Goal: Obtain resource: Download file/media

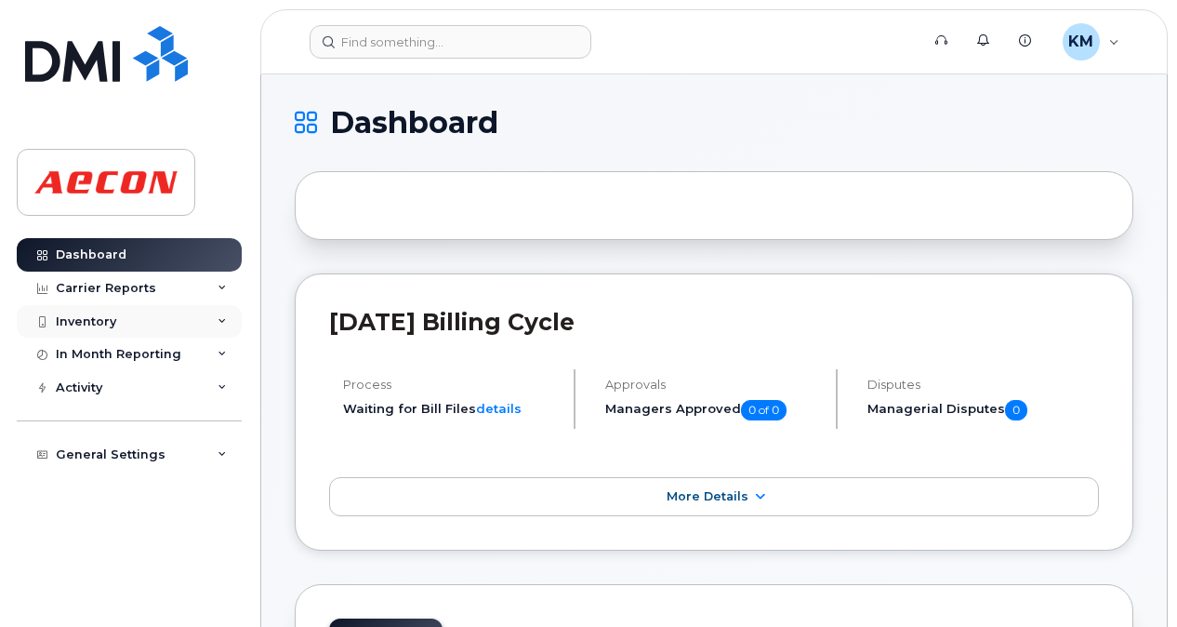
click at [205, 320] on div "Inventory" at bounding box center [129, 321] width 225 height 33
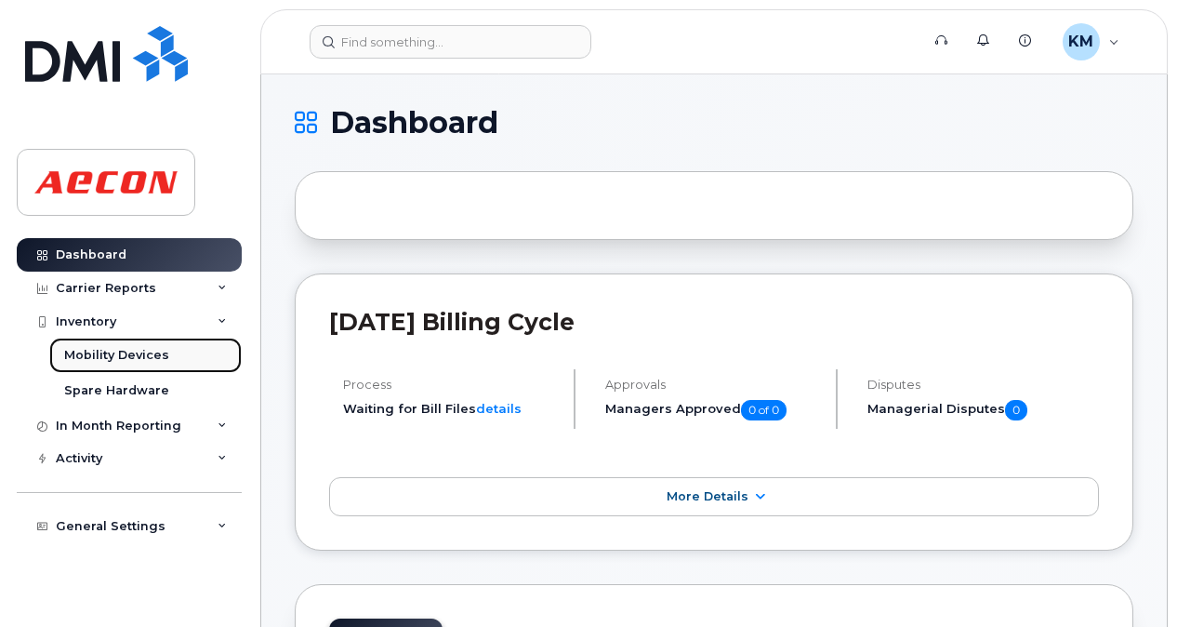
click at [171, 355] on link "Mobility Devices" at bounding box center [145, 354] width 192 height 35
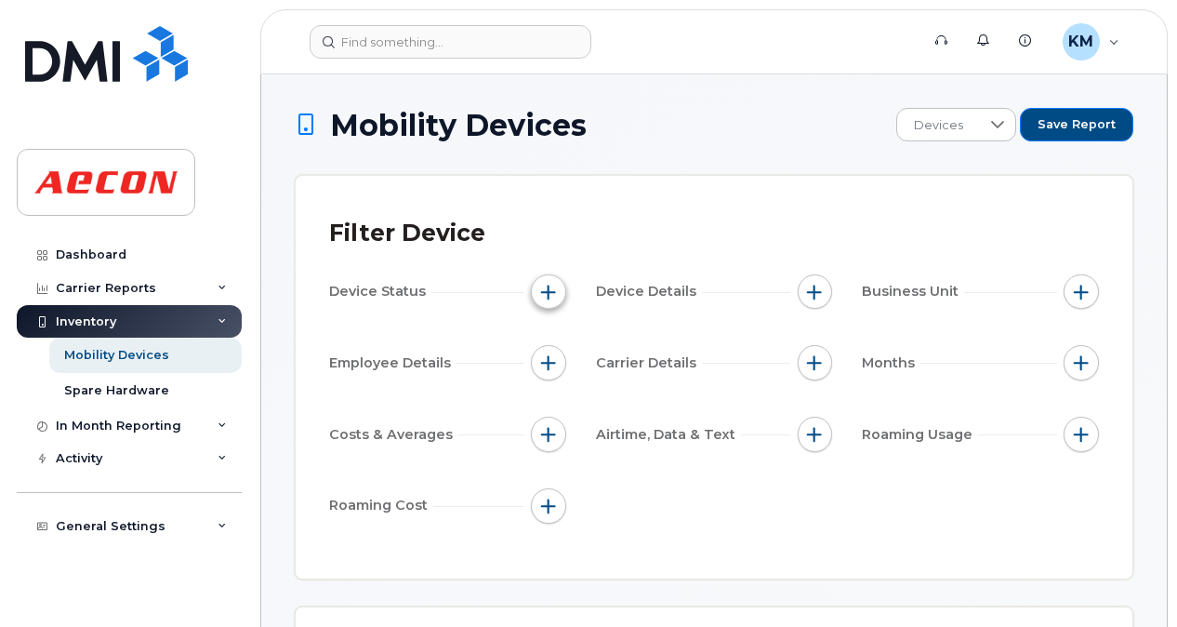
click at [539, 294] on button "button" at bounding box center [548, 291] width 35 height 35
click at [548, 288] on span "button" at bounding box center [548, 291] width 15 height 15
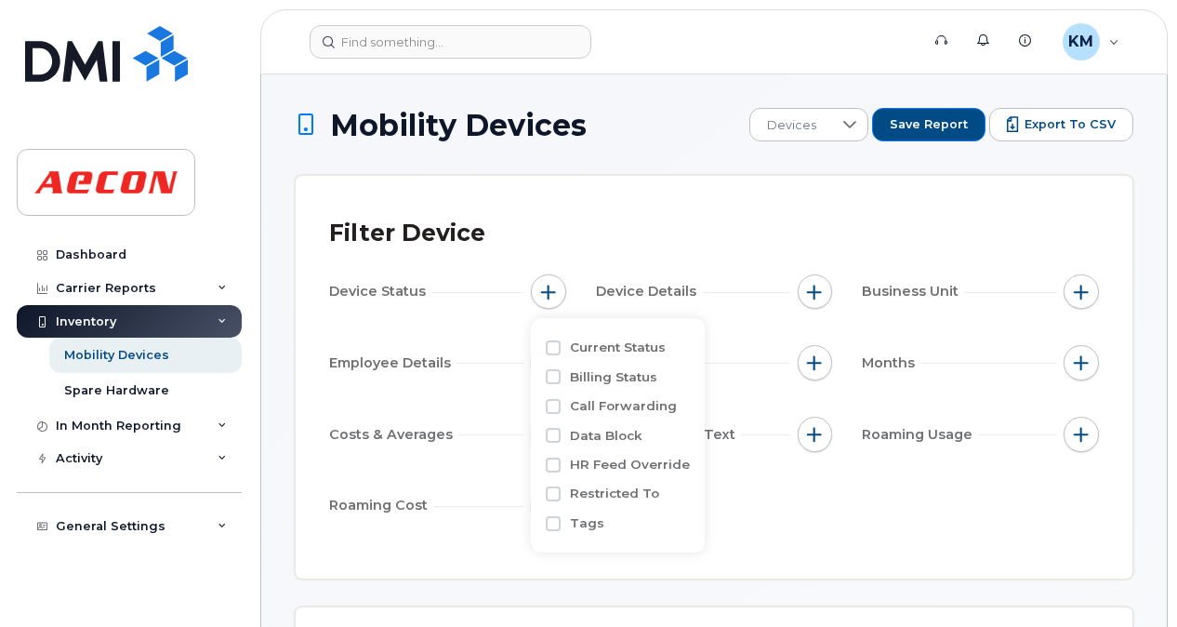
click at [688, 249] on div "Filter Device" at bounding box center [714, 233] width 770 height 48
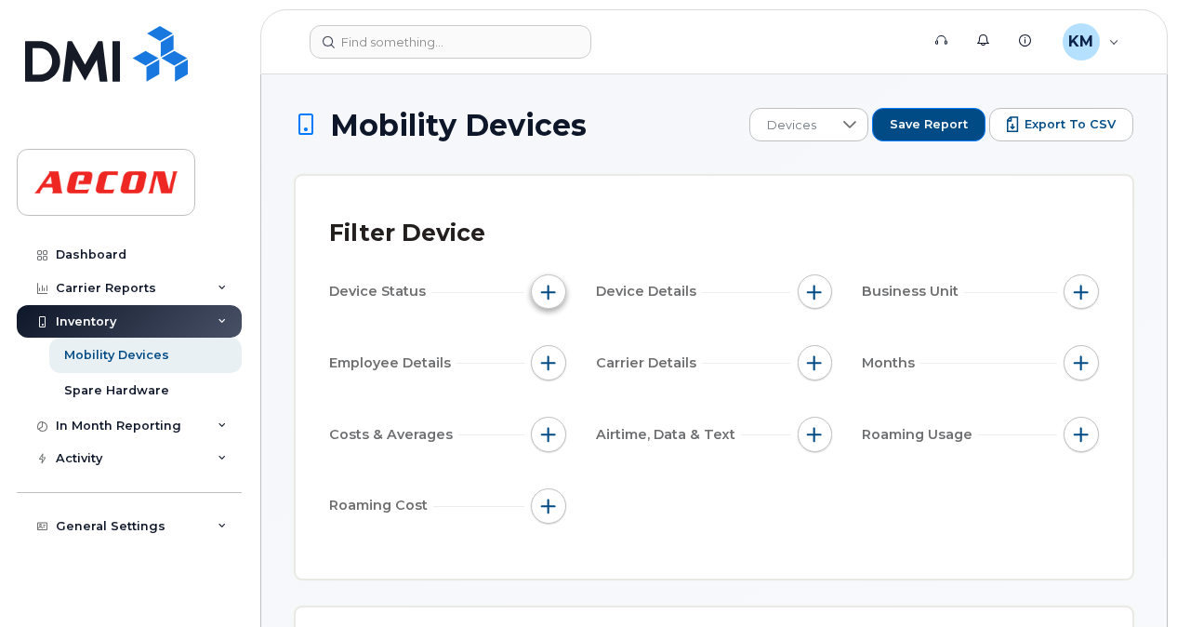
click at [554, 295] on span "button" at bounding box center [548, 291] width 15 height 15
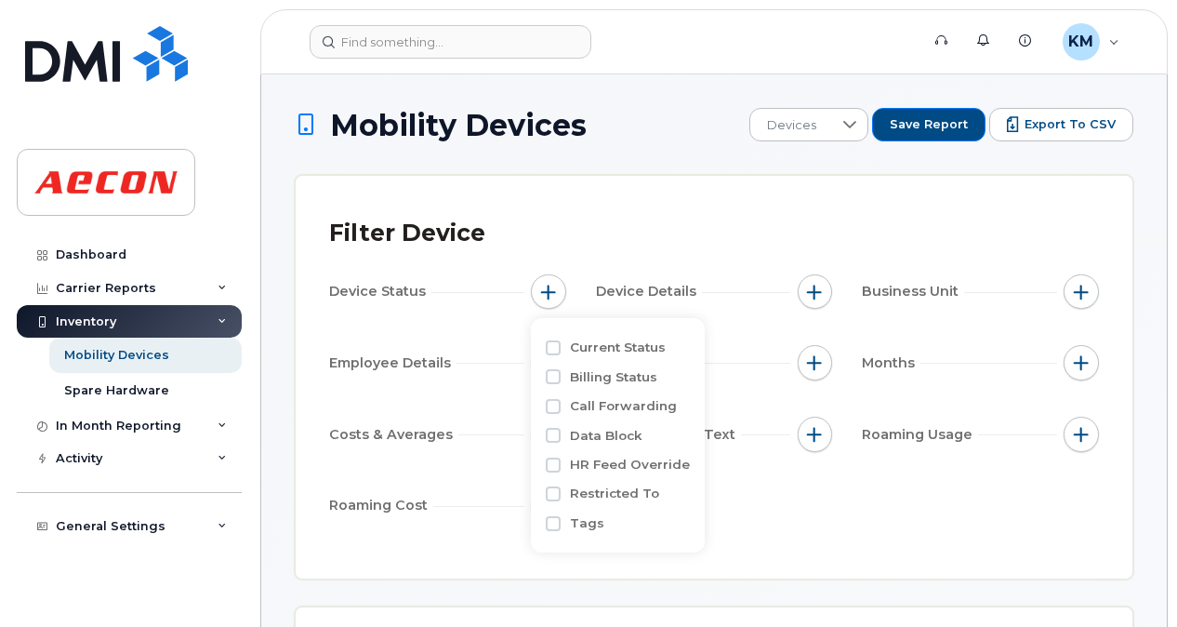
click at [510, 240] on div "Filter Device" at bounding box center [714, 233] width 770 height 48
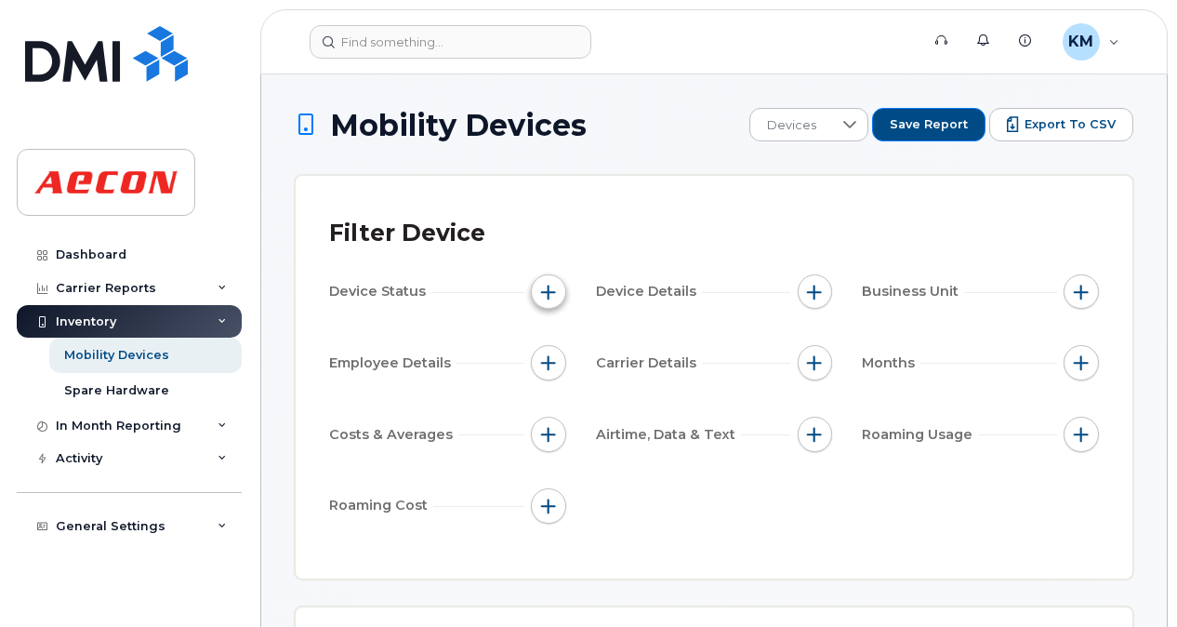
click at [547, 284] on span "button" at bounding box center [548, 291] width 15 height 15
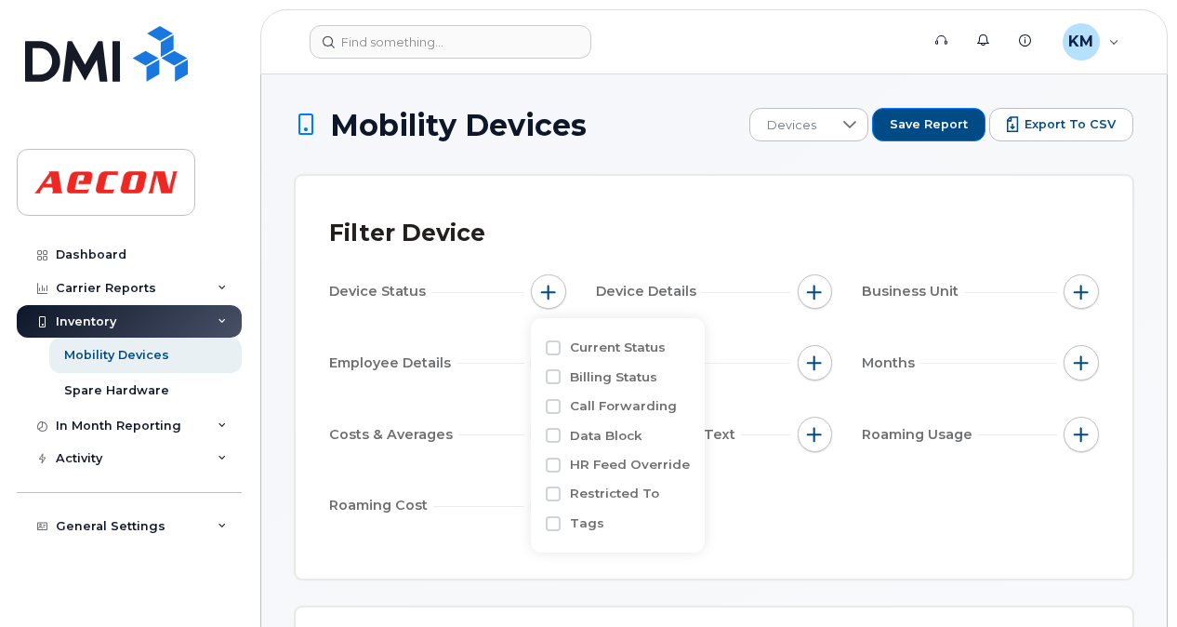
click at [565, 204] on div "Filter Device Device Status Device Details Business Unit Employee Details Carri…" at bounding box center [714, 377] width 837 height 403
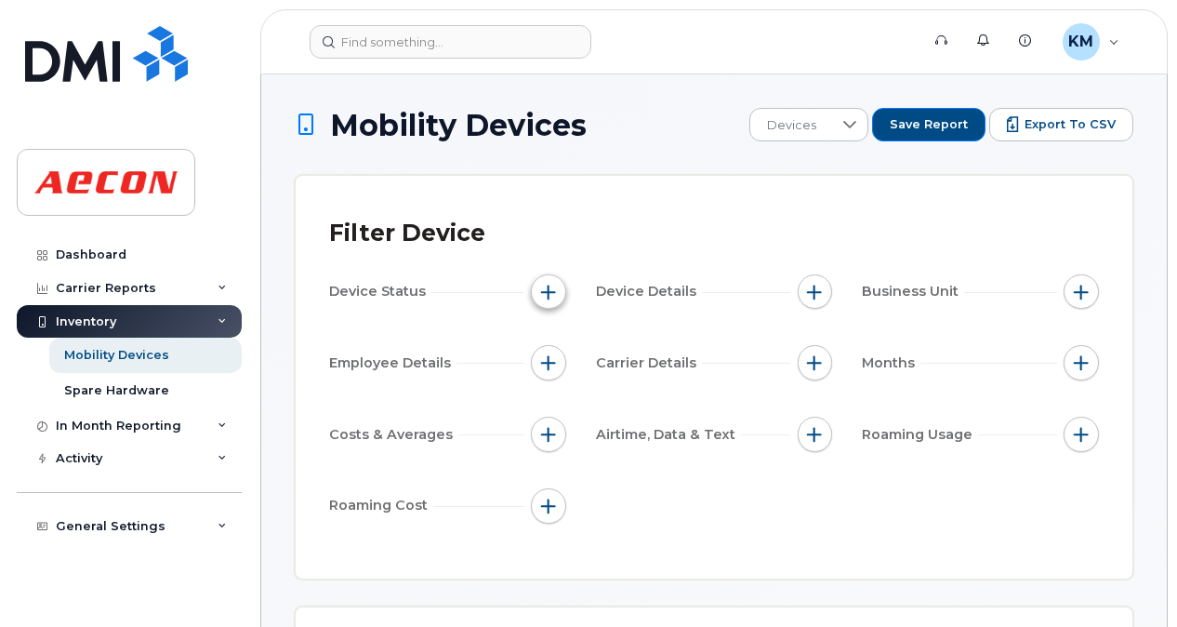
click at [547, 300] on button "button" at bounding box center [548, 291] width 35 height 35
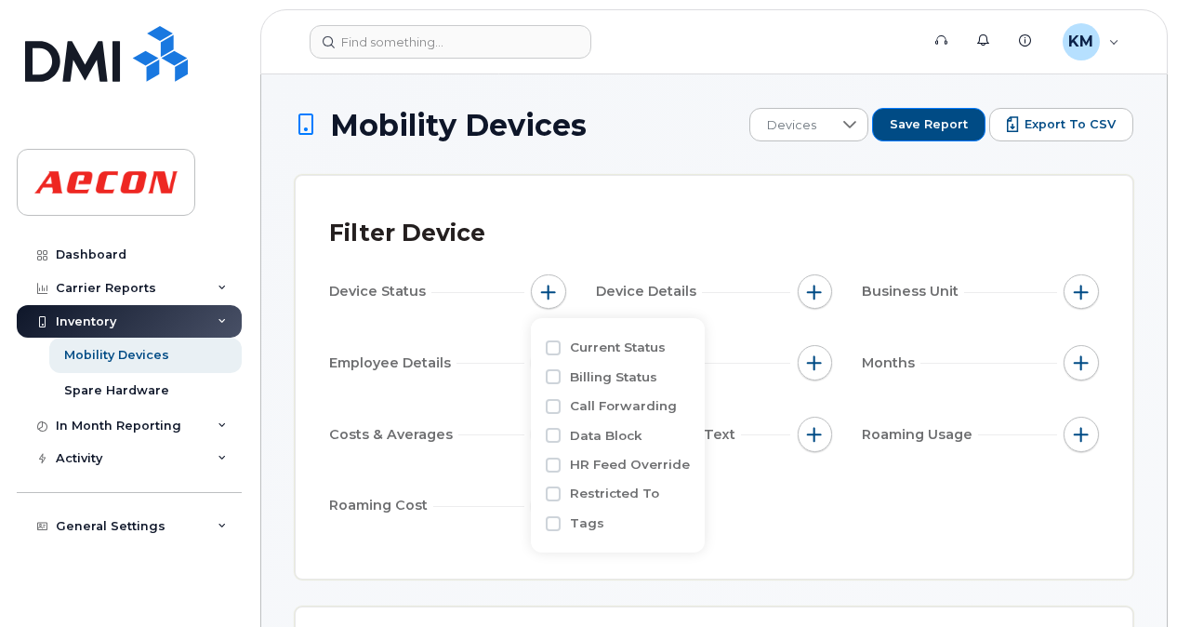
click at [518, 275] on div "Device Status" at bounding box center [447, 291] width 237 height 35
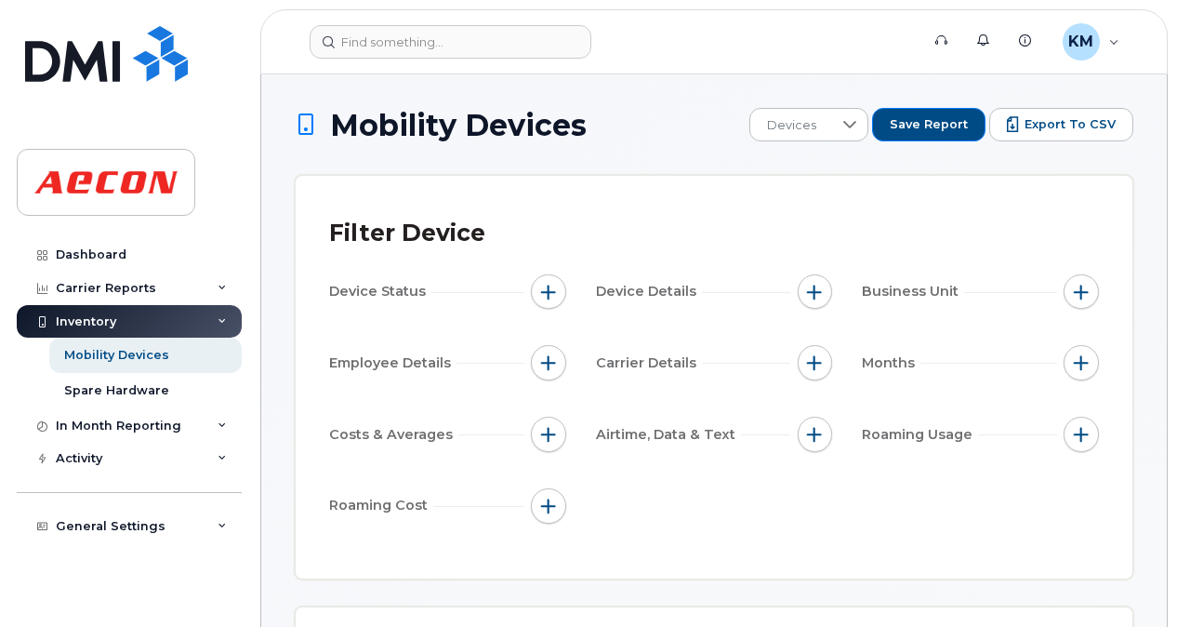
click at [840, 294] on div "Device Status Device Details Business Unit Employee Details Carrier Details Mon…" at bounding box center [714, 402] width 770 height 256
click at [812, 293] on span "button" at bounding box center [814, 291] width 15 height 15
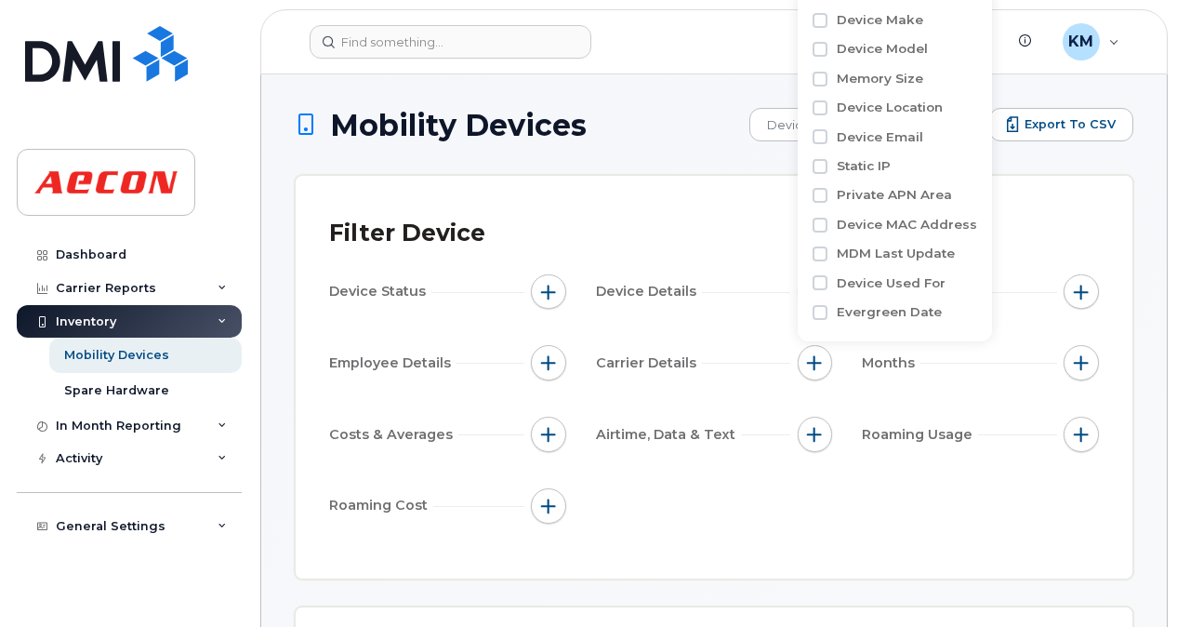
click at [747, 271] on div "Filter Device Device Status Device Details Business Unit Employee Details Carri…" at bounding box center [714, 377] width 770 height 336
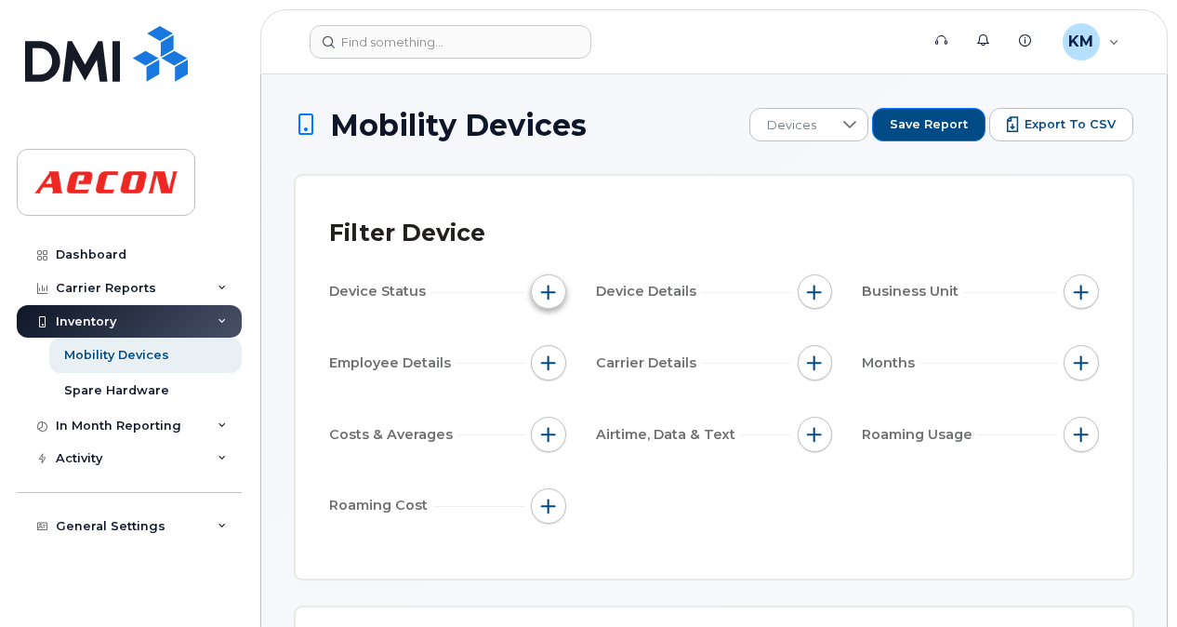
click at [539, 292] on button "button" at bounding box center [548, 291] width 35 height 35
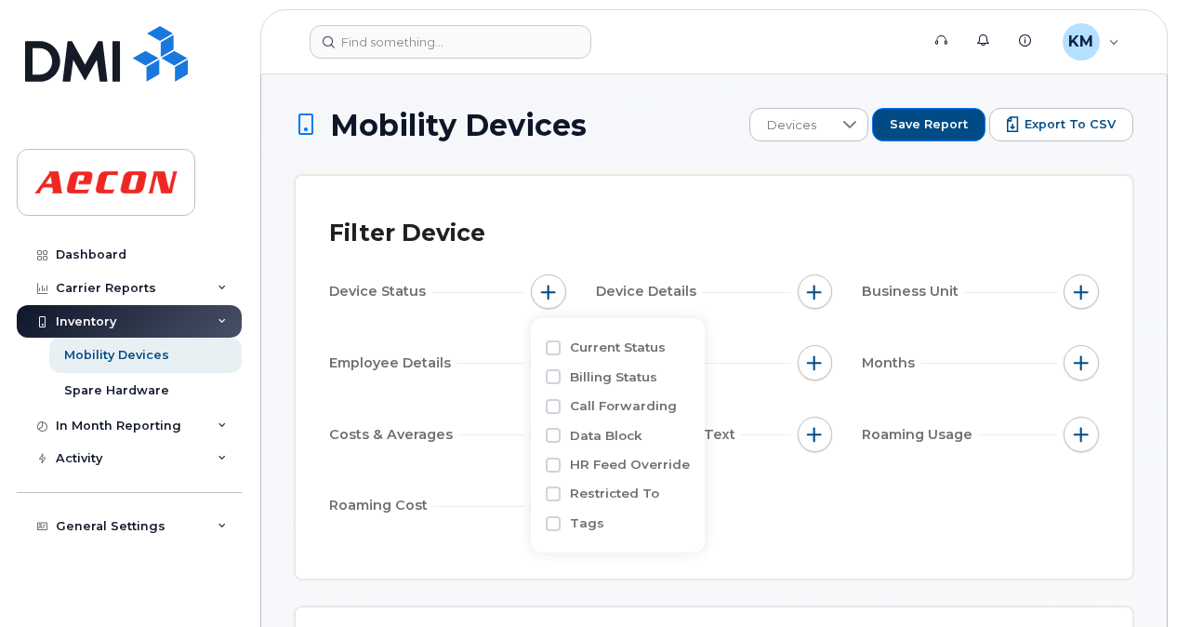
click at [582, 350] on label "Current Status" at bounding box center [618, 347] width 96 height 18
click at [561, 350] on input "Current Status" at bounding box center [553, 347] width 15 height 15
checkbox input "true"
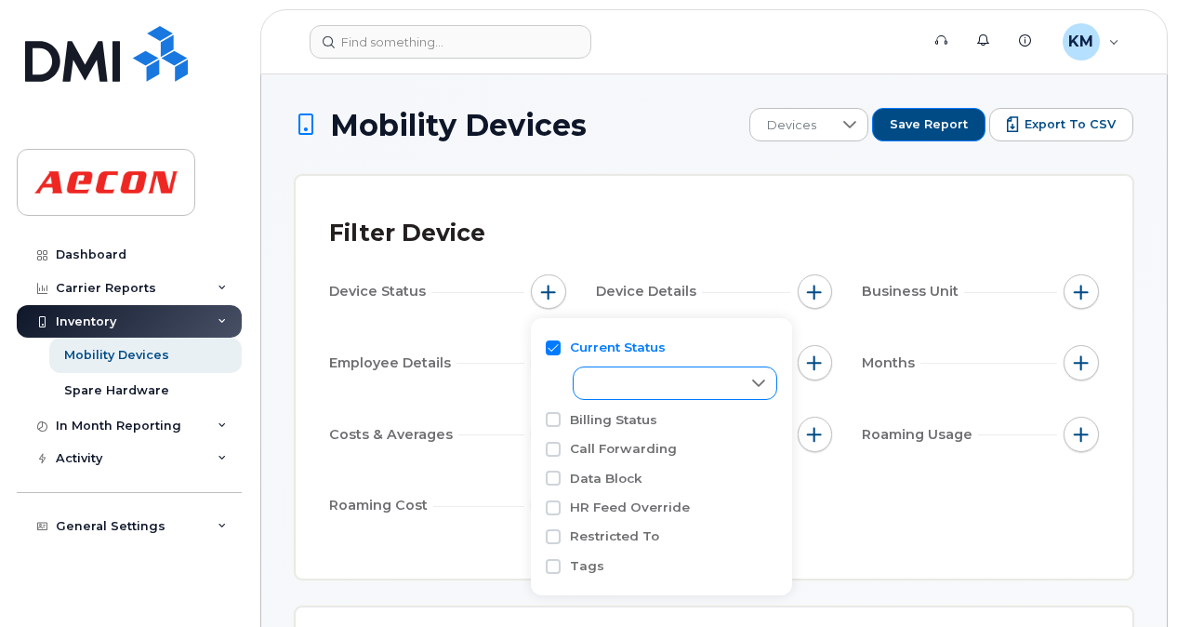
click at [703, 387] on div "empty" at bounding box center [657, 383] width 167 height 32
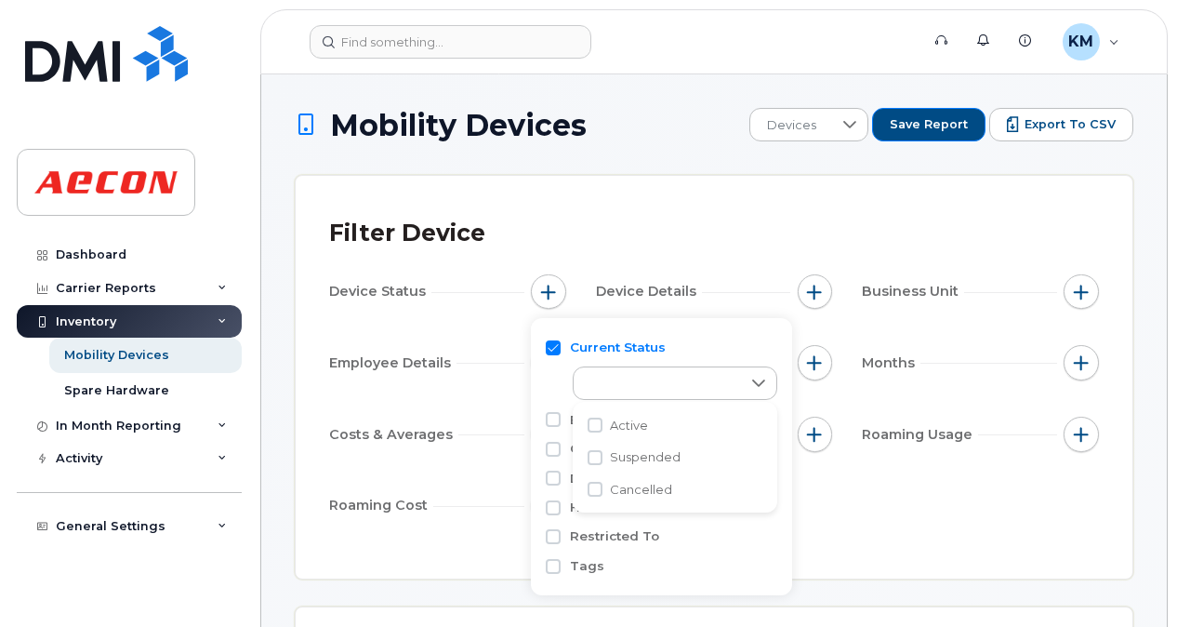
click at [658, 416] on li "Active" at bounding box center [675, 425] width 205 height 33
checkbox input "true"
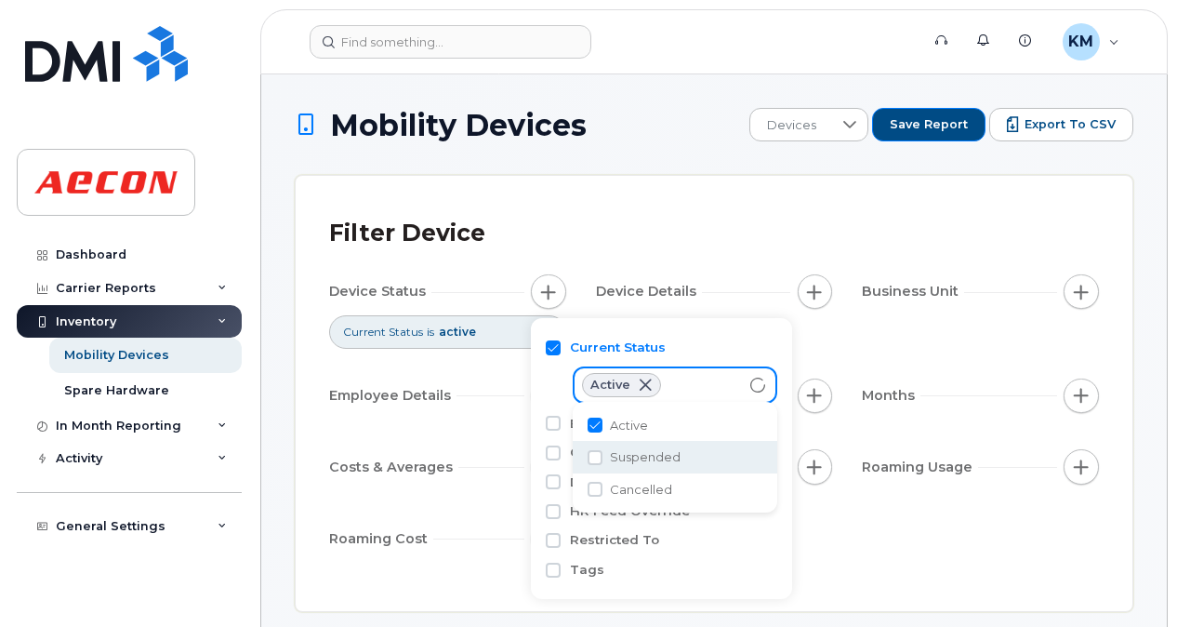
click at [654, 464] on span "Suspended" at bounding box center [645, 457] width 71 height 18
checkbox input "true"
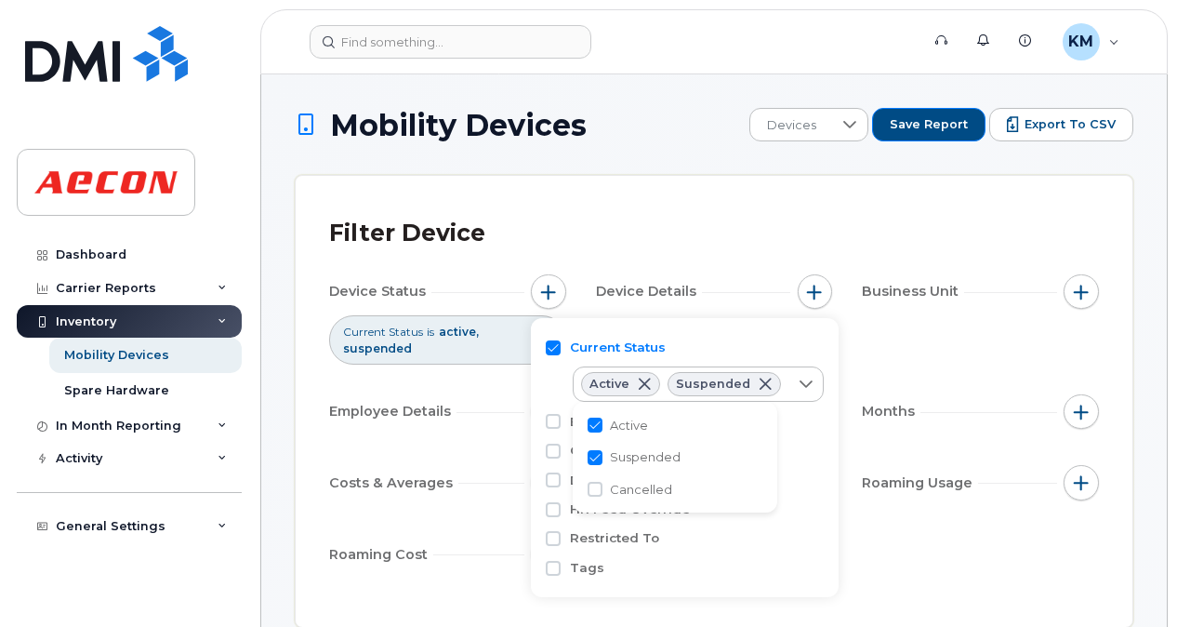
click at [459, 376] on div "Device Status Current Status is active suspended Device Details Business Unit E…" at bounding box center [714, 426] width 770 height 304
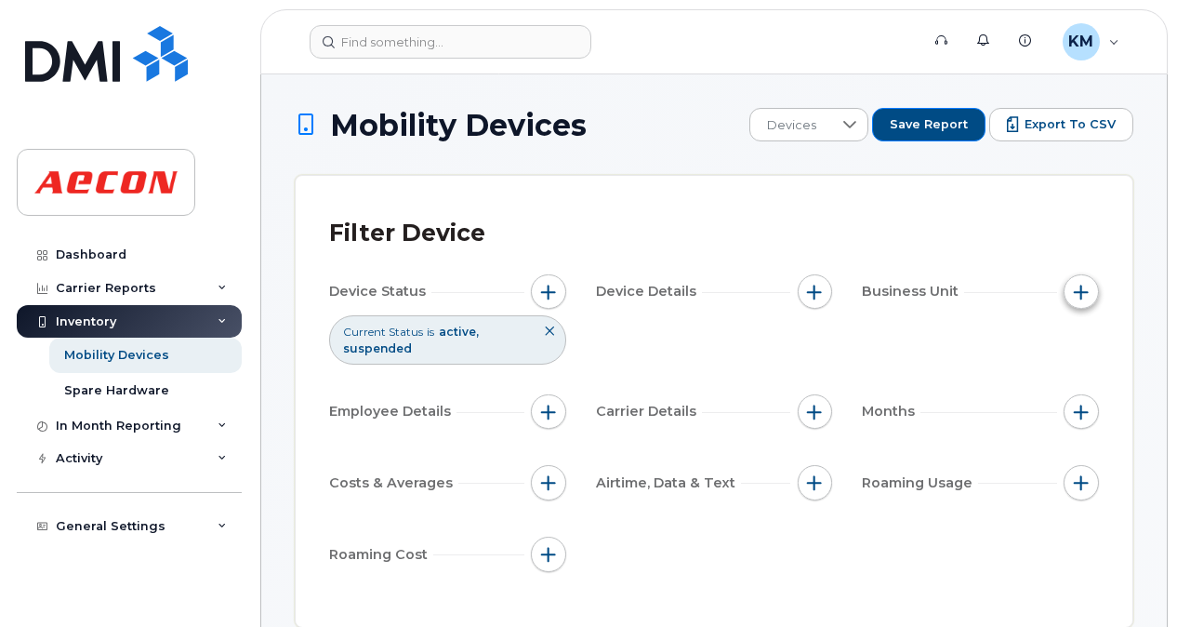
click at [1095, 292] on button "button" at bounding box center [1081, 291] width 35 height 35
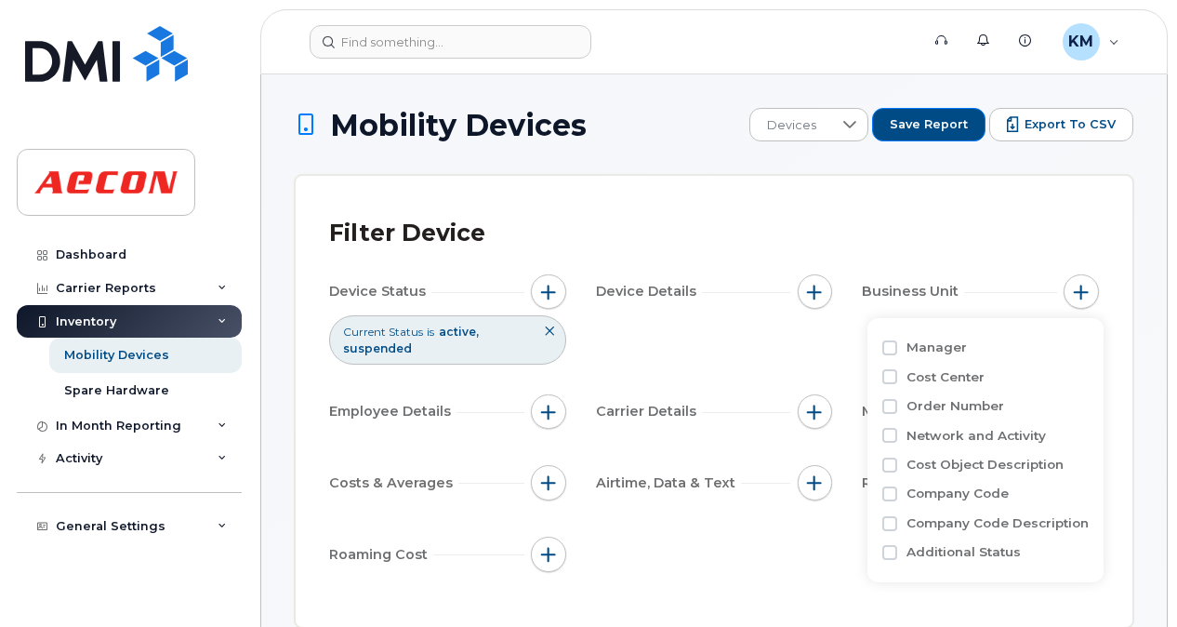
click at [983, 491] on label "Company Code" at bounding box center [957, 493] width 102 height 18
click at [897, 491] on input "Company Code" at bounding box center [889, 493] width 15 height 15
checkbox input "true"
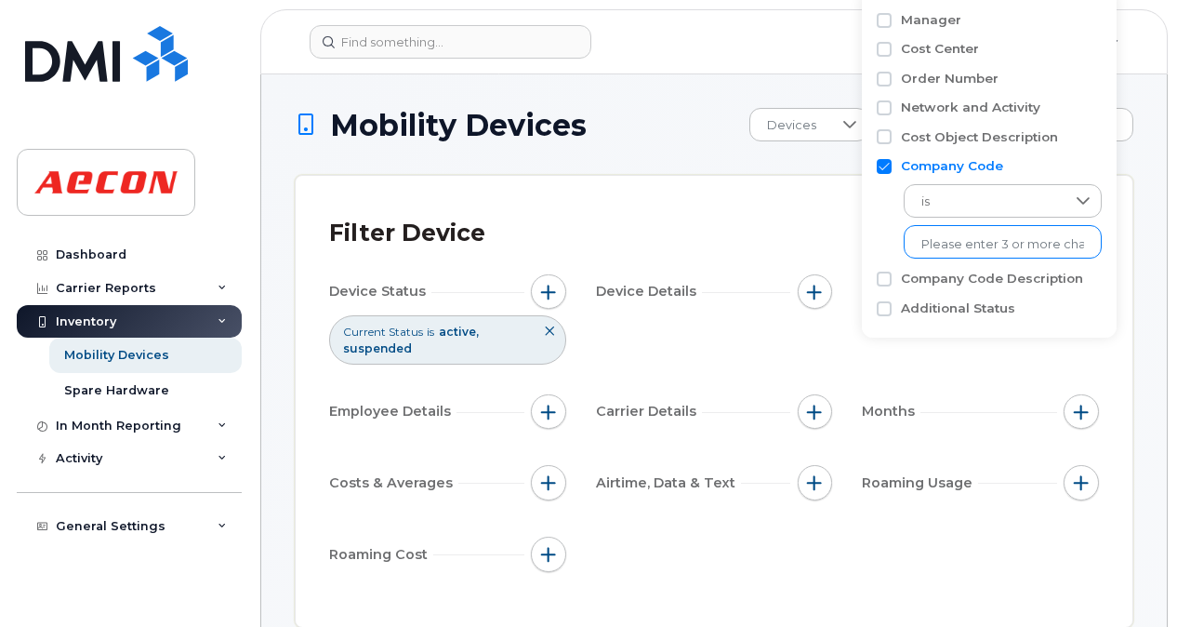
click at [995, 248] on input "text" at bounding box center [1002, 244] width 163 height 17
type input "1000"
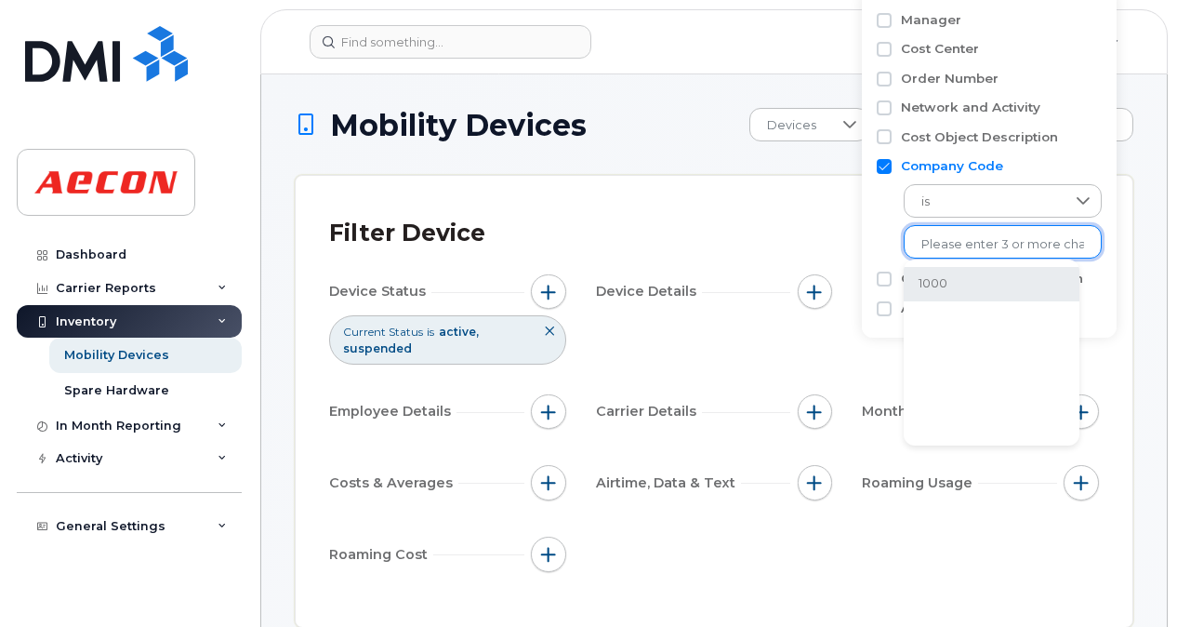
click at [970, 288] on li "1000" at bounding box center [992, 284] width 176 height 34
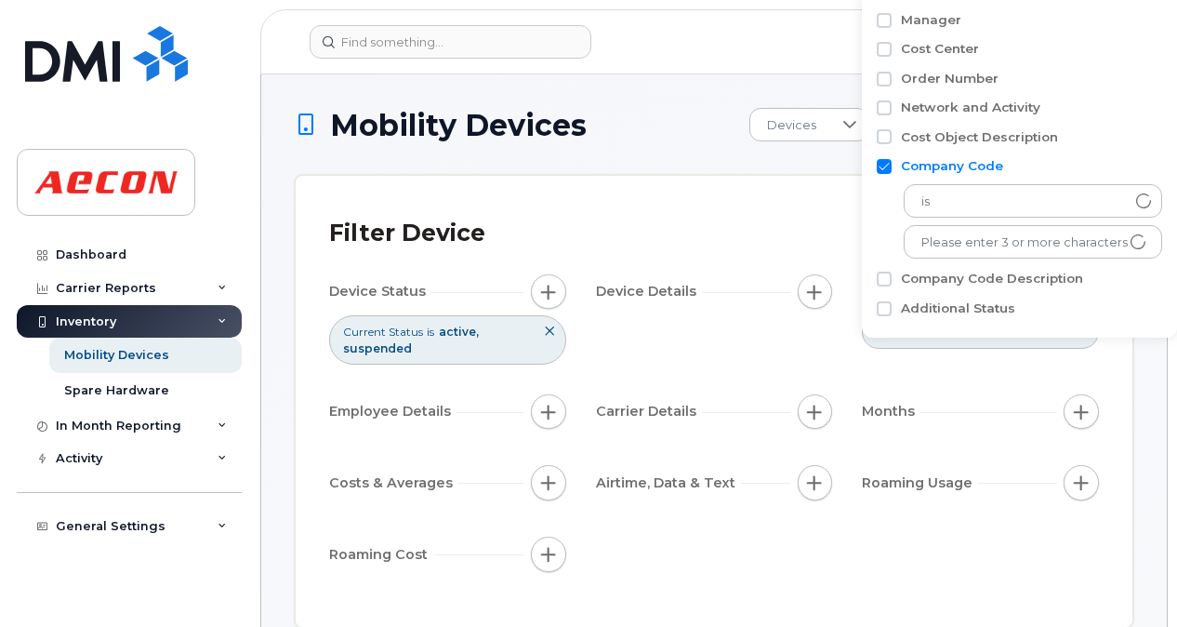
click at [890, 247] on div "is 1000 No results found" at bounding box center [1019, 217] width 285 height 84
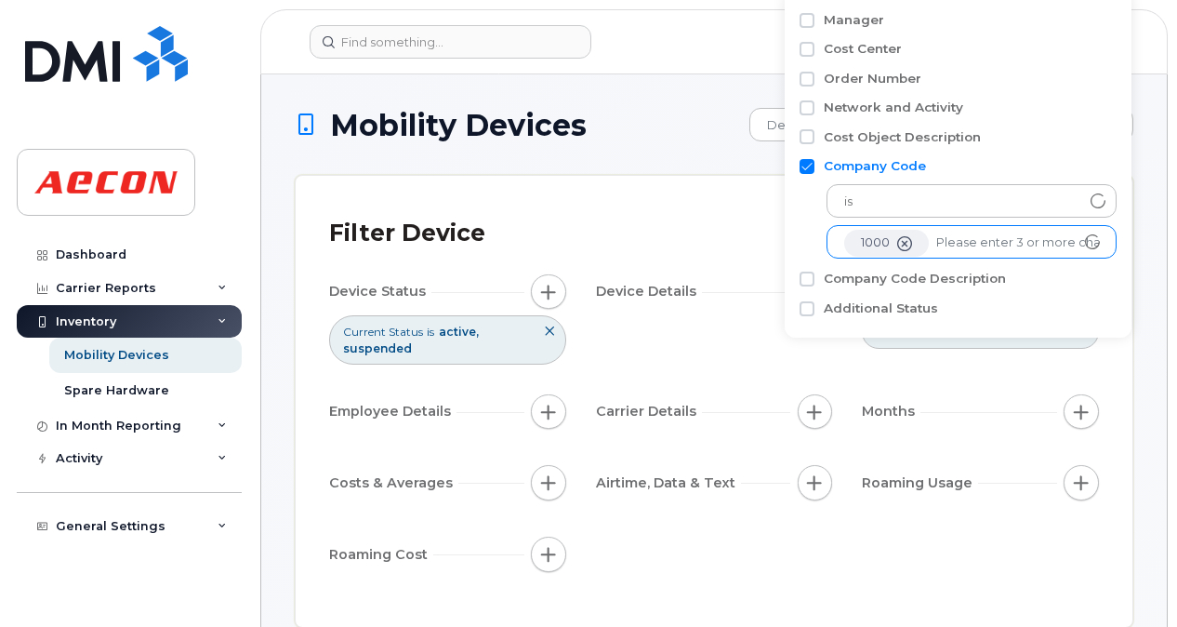
click at [983, 250] on input "text" at bounding box center [1017, 242] width 163 height 17
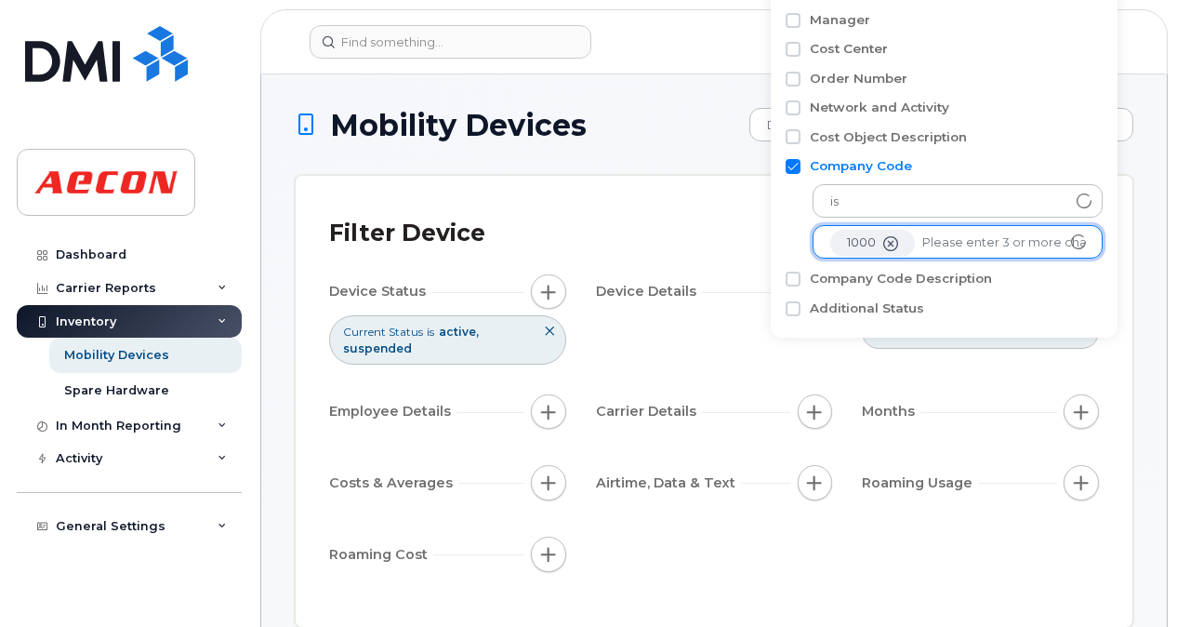
click at [945, 242] on input "text" at bounding box center [1003, 242] width 163 height 17
type input "1109"
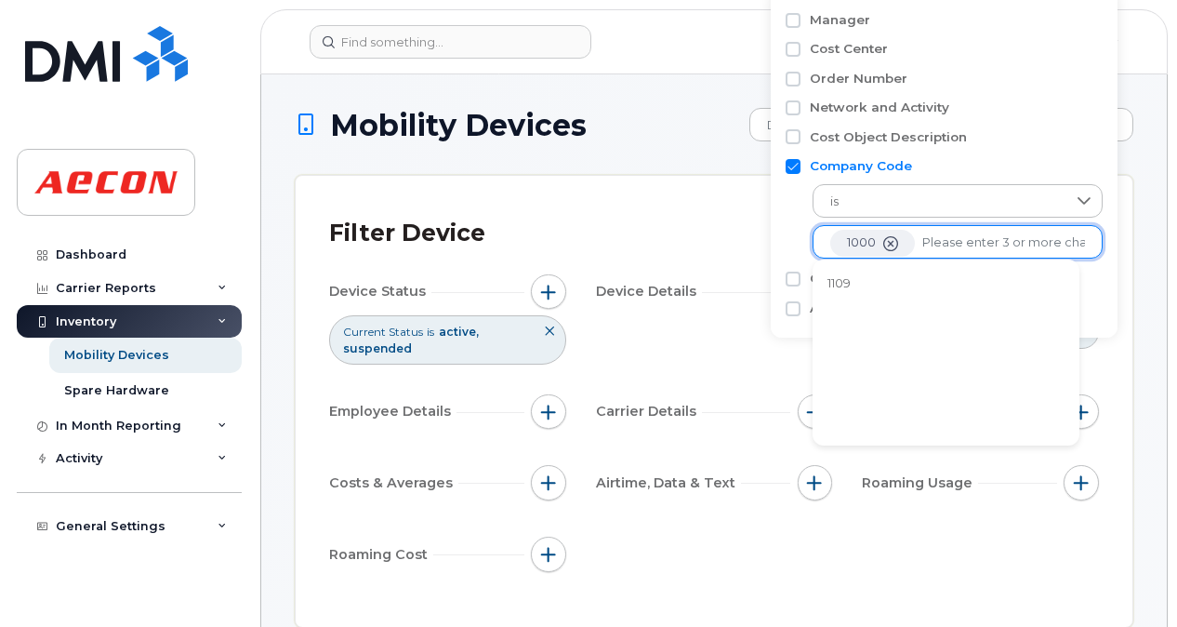
click at [794, 245] on div "is 1000 1 results are available" at bounding box center [944, 217] width 317 height 84
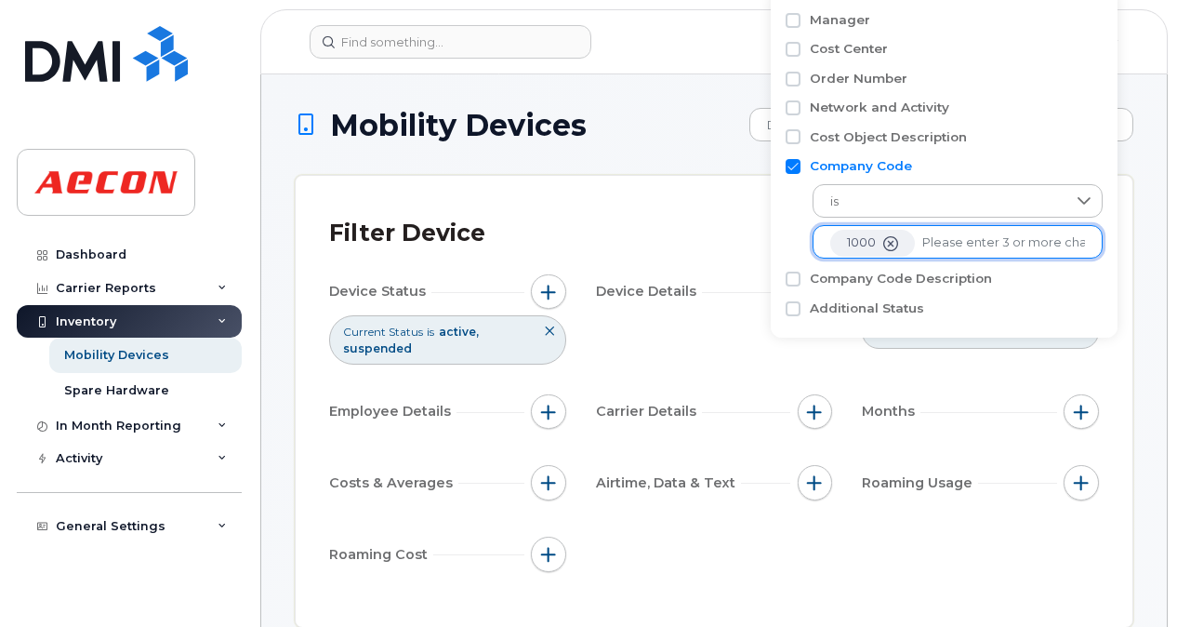
click at [939, 250] on input "text" at bounding box center [1003, 242] width 163 height 17
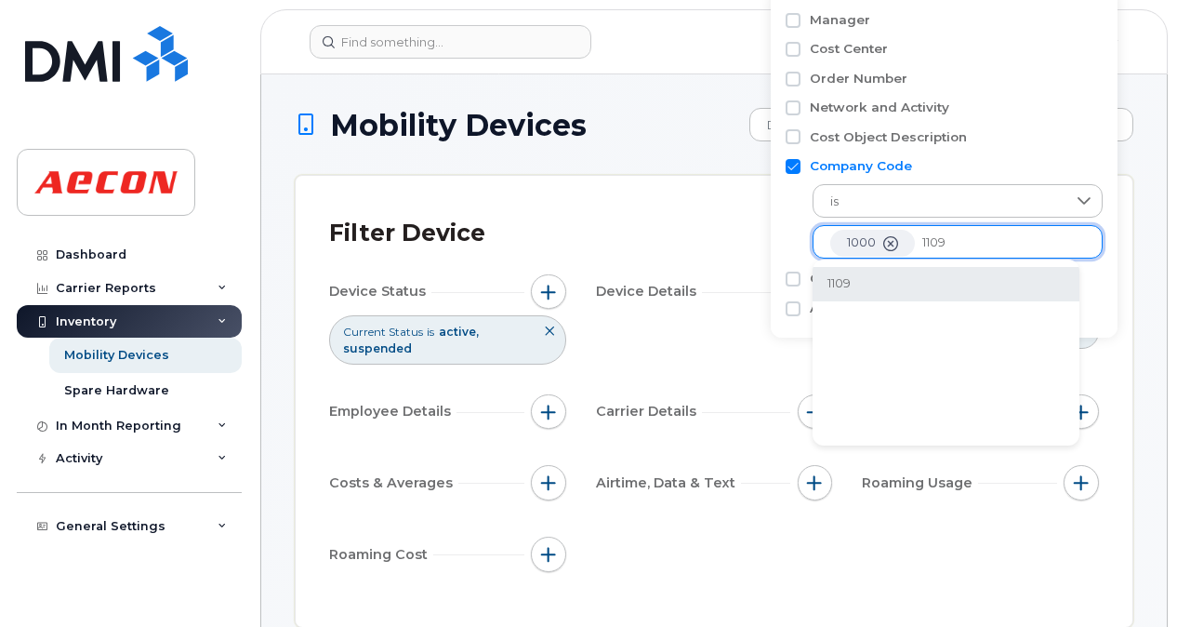
type input "1109"
click at [929, 287] on li "1109" at bounding box center [946, 284] width 267 height 34
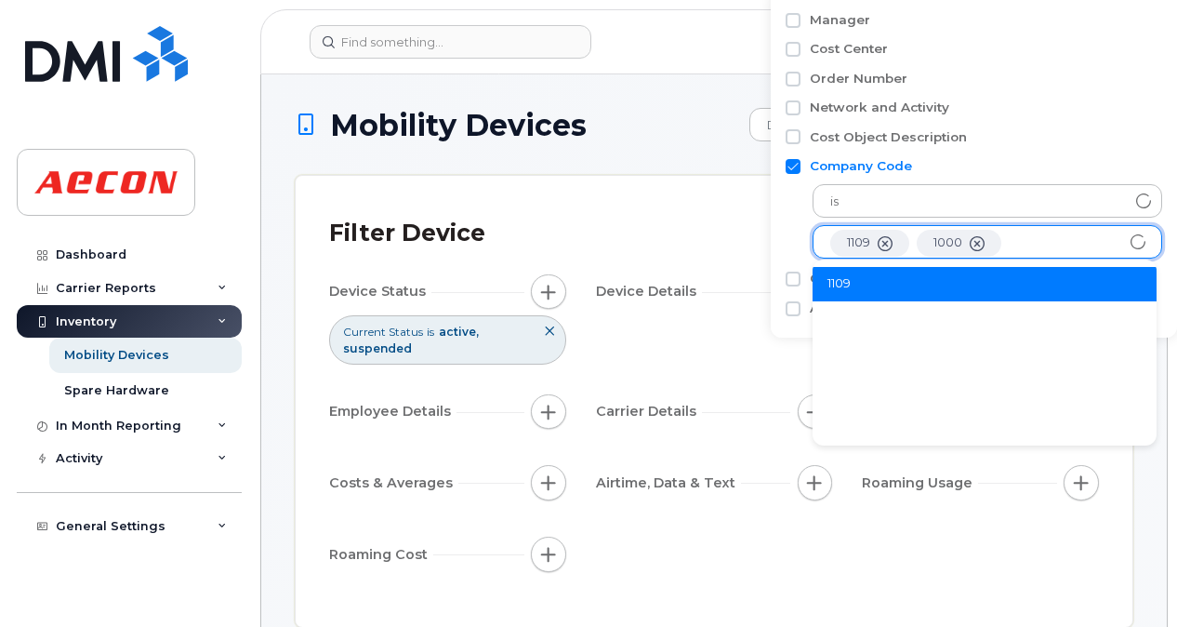
scroll to position [37, 0]
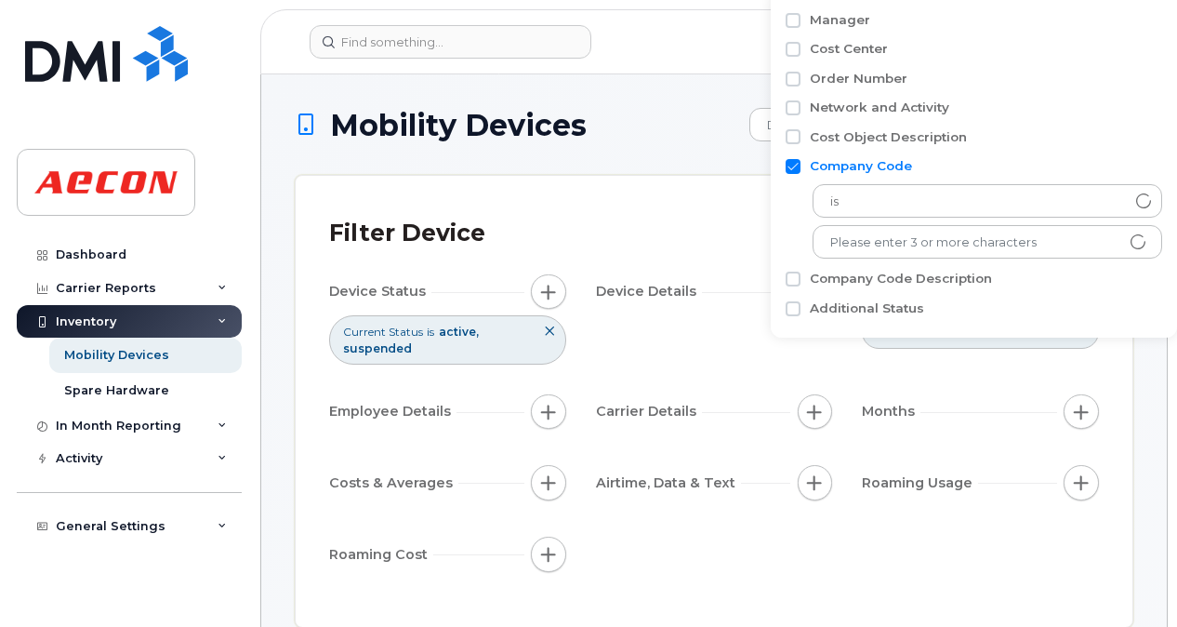
click at [798, 244] on div "is 1109 1000 No results found" at bounding box center [974, 217] width 377 height 84
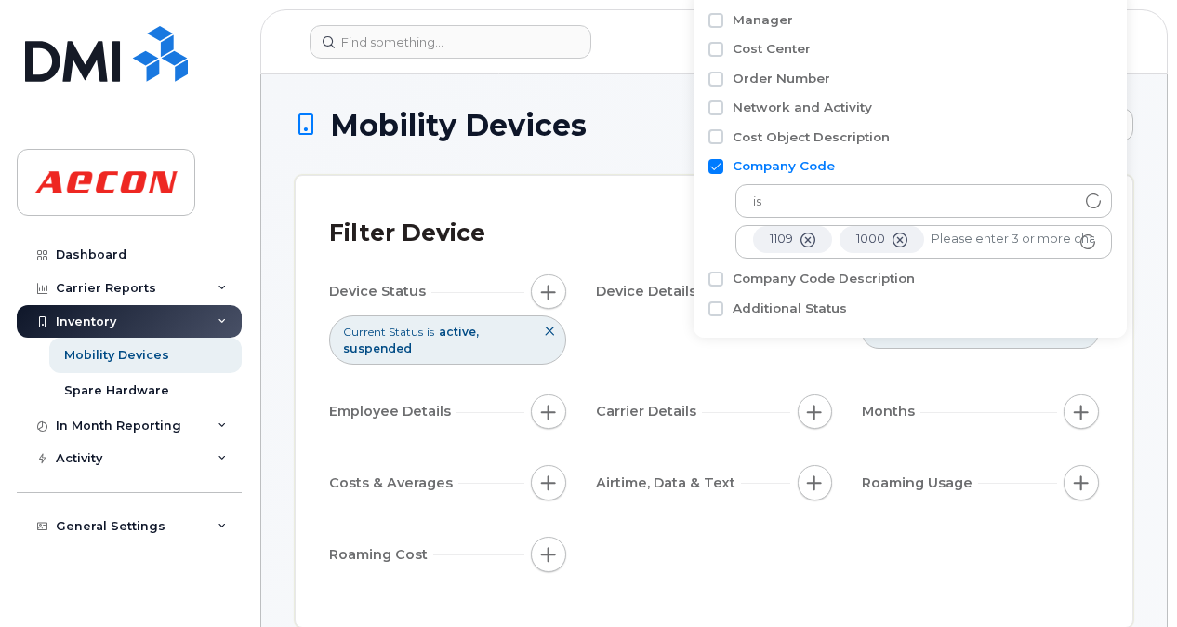
scroll to position [2, 0]
click at [680, 266] on div "Filter Device Device Status Current Status is active suspended Device Details B…" at bounding box center [714, 401] width 770 height 384
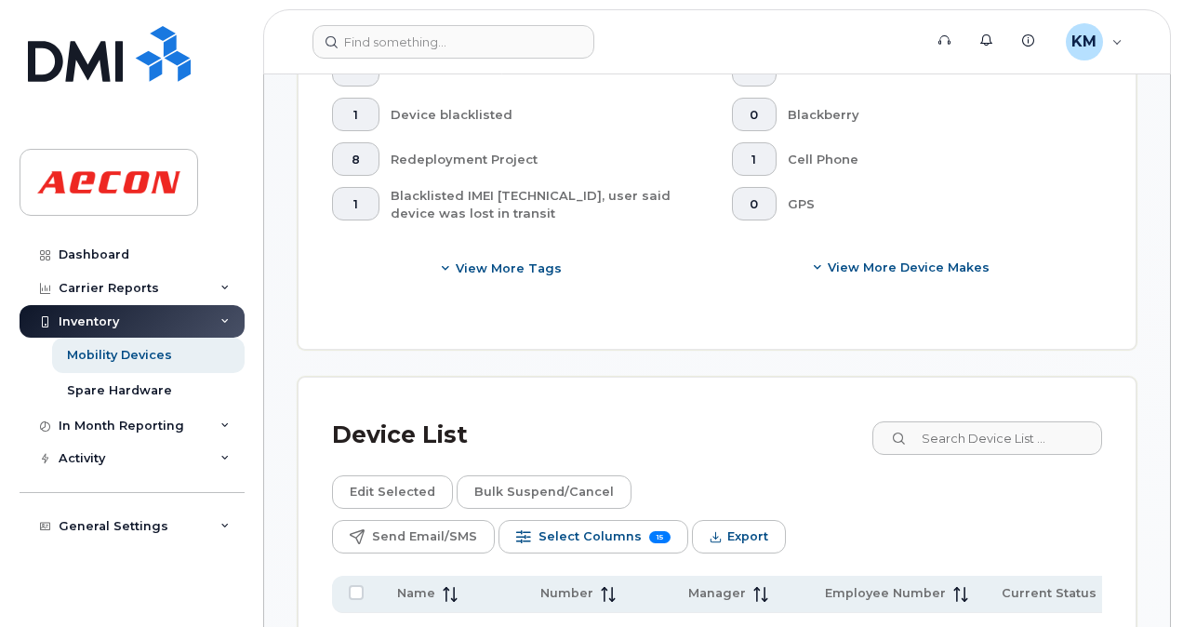
scroll to position [1015, 0]
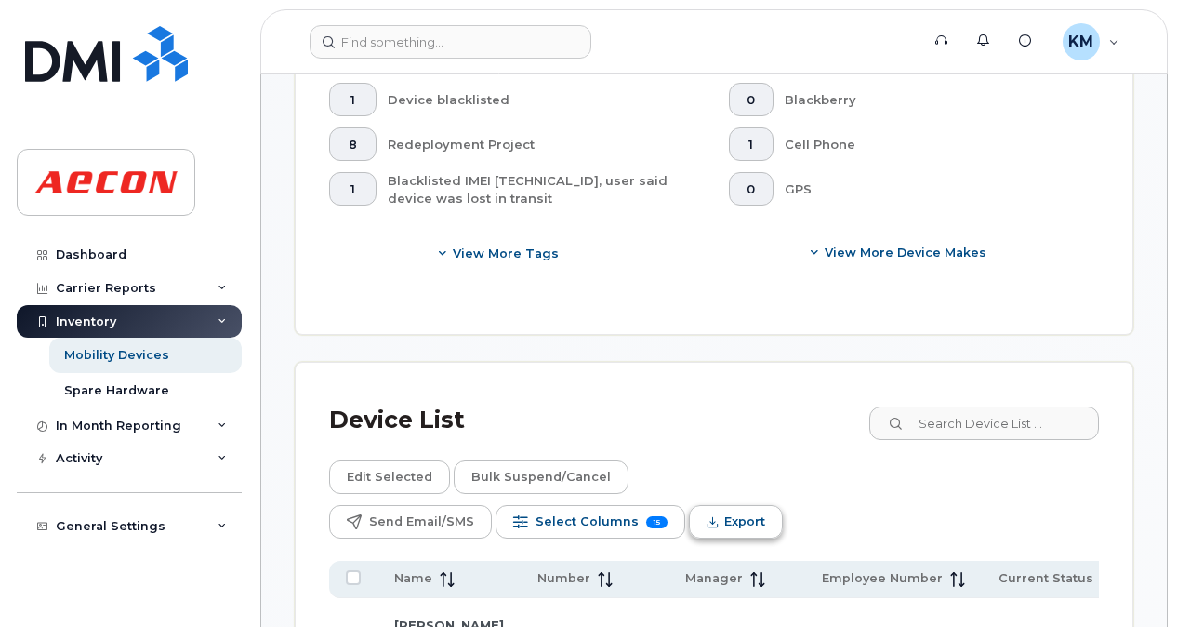
click at [783, 505] on button "Export" at bounding box center [736, 521] width 94 height 33
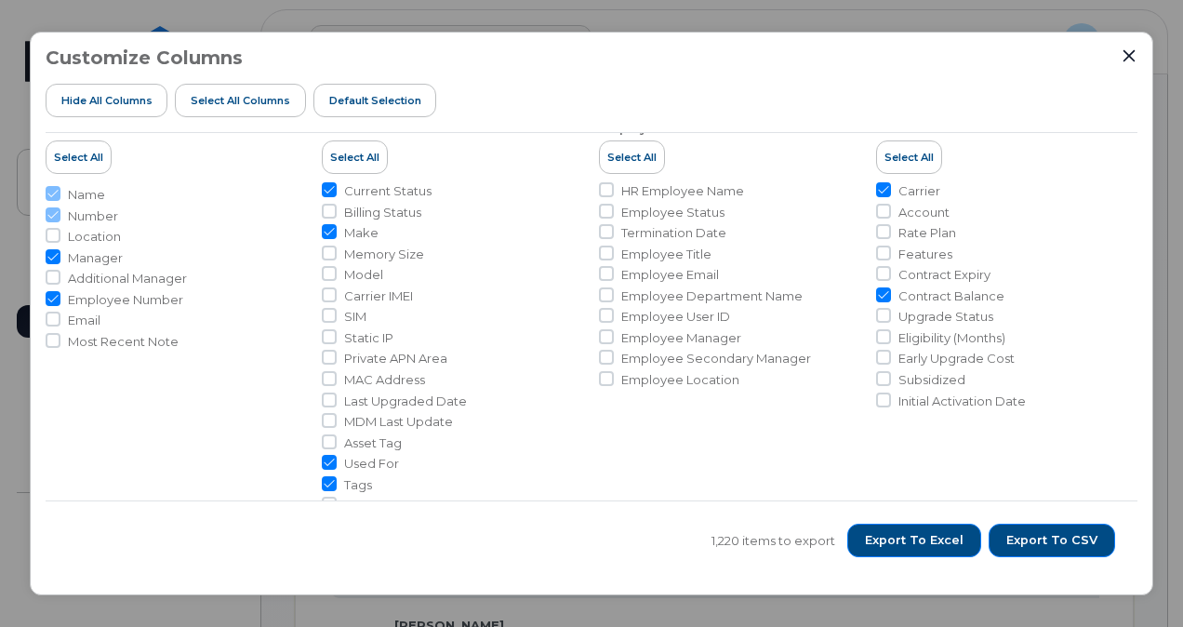
scroll to position [0, 0]
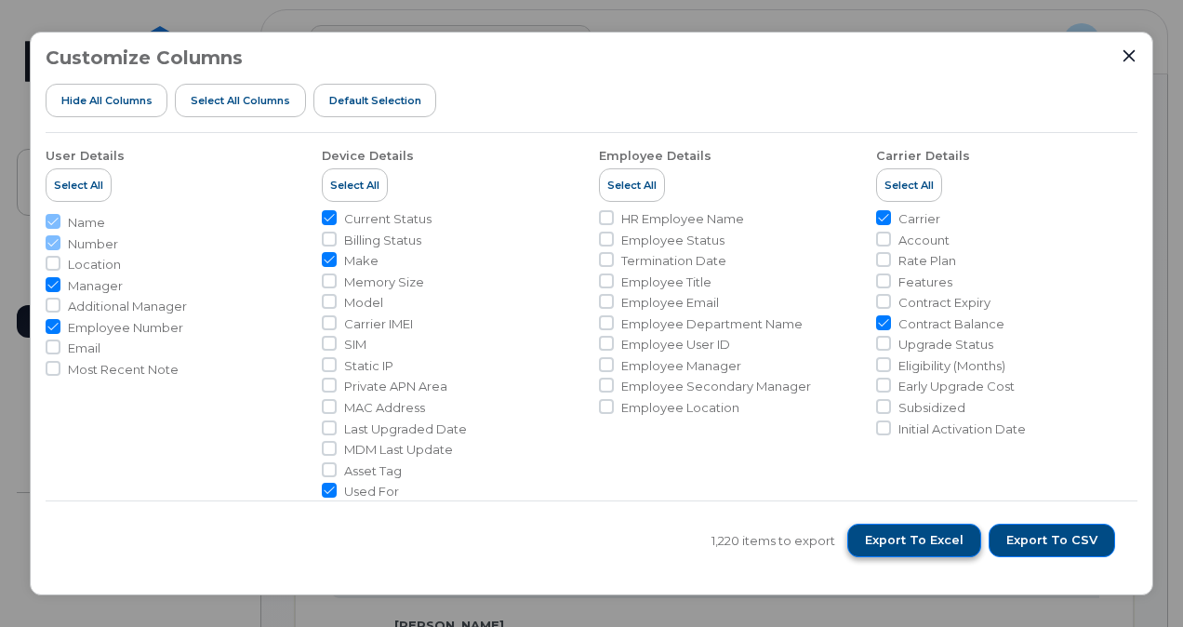
click at [918, 531] on button "Export to Excel" at bounding box center [914, 539] width 134 height 33
